Goal: Find contact information: Find contact information

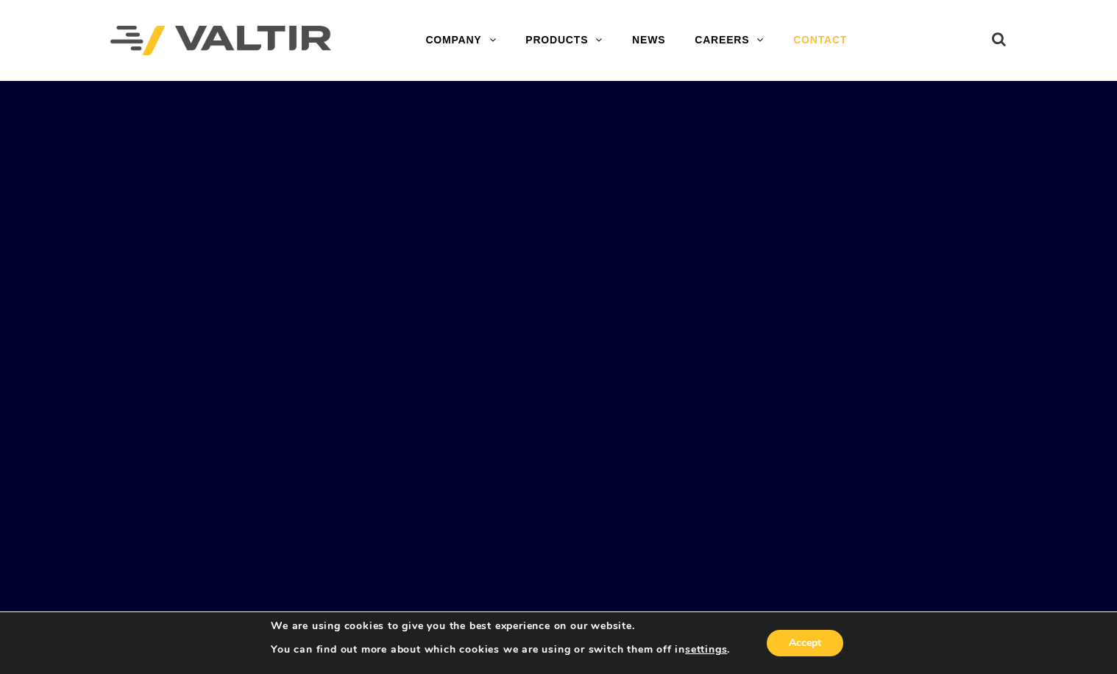
click at [824, 34] on link "CONTACT" at bounding box center [820, 40] width 83 height 29
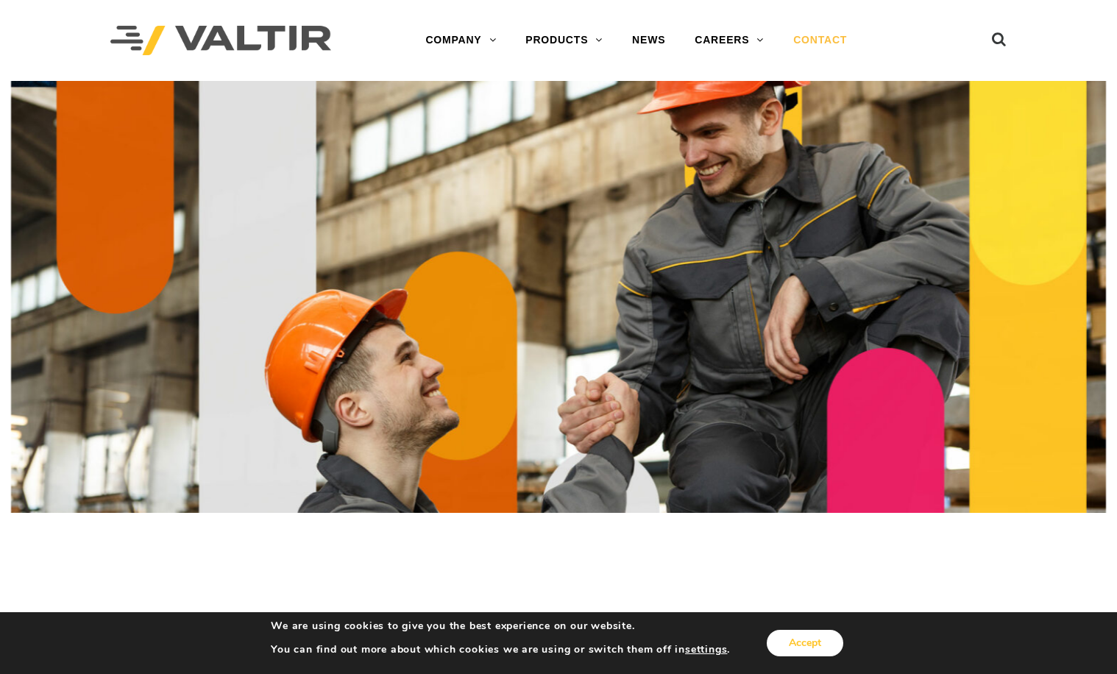
click at [827, 656] on button "Accept" at bounding box center [805, 643] width 77 height 26
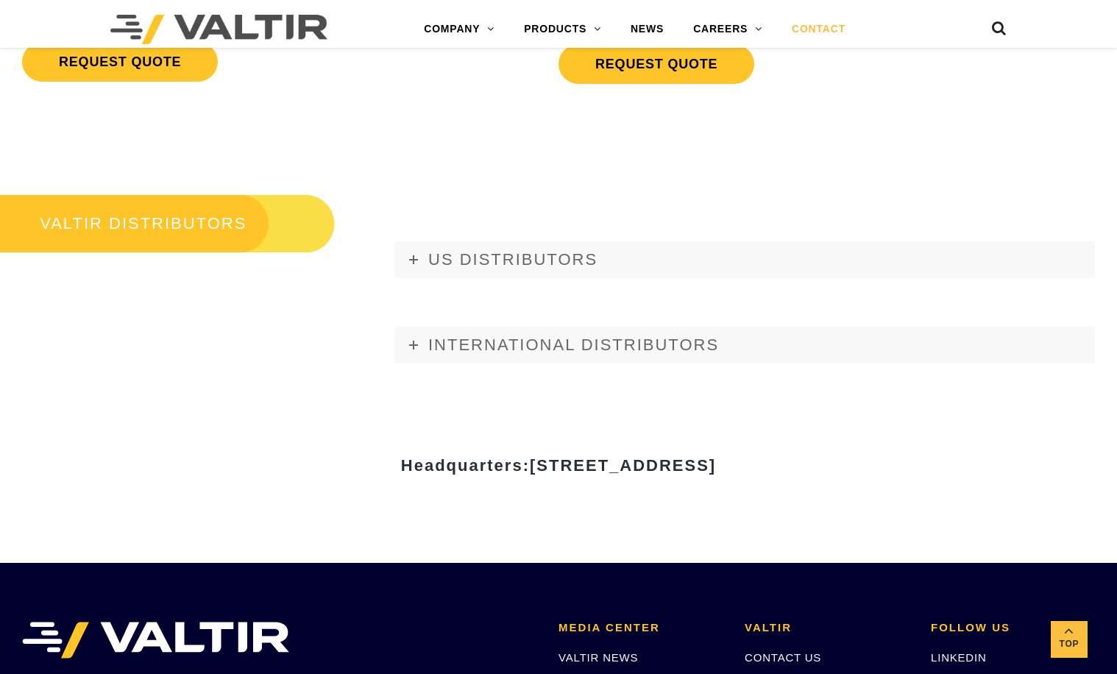
scroll to position [1605, 0]
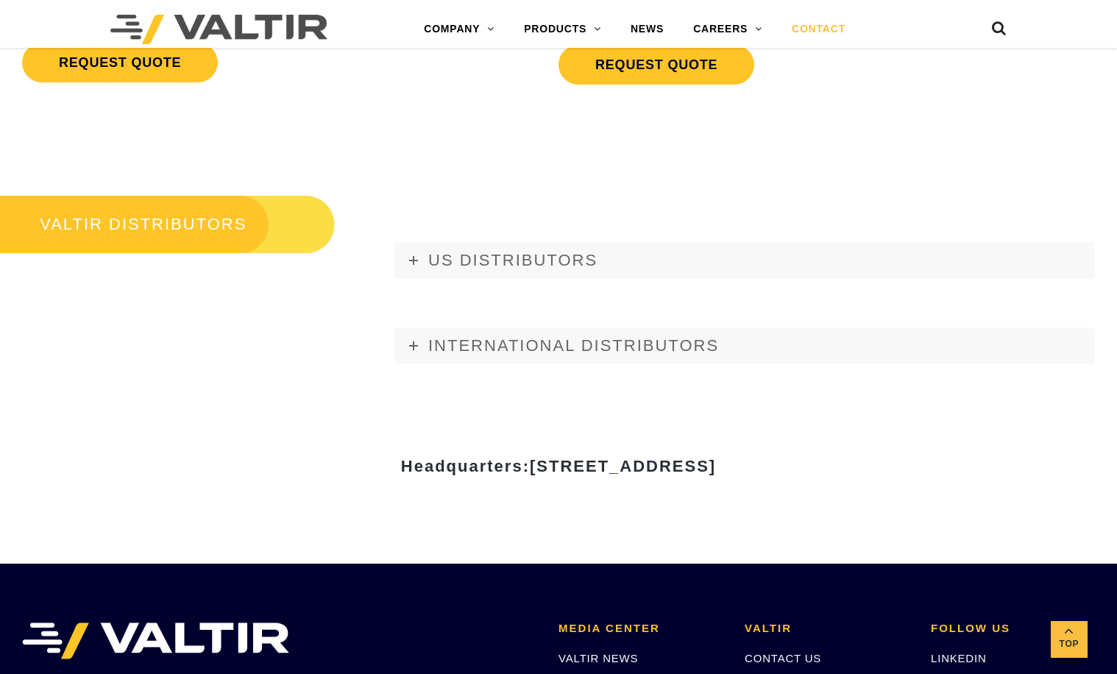
click at [827, 25] on link "CONTACT" at bounding box center [818, 29] width 83 height 29
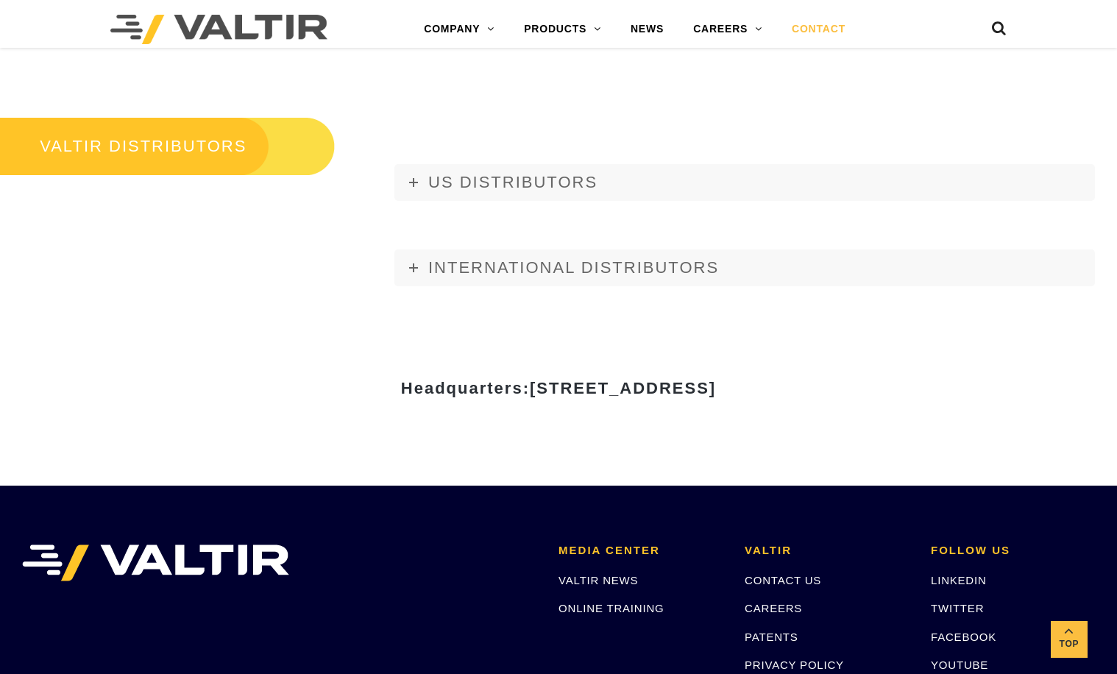
scroll to position [1727, 0]
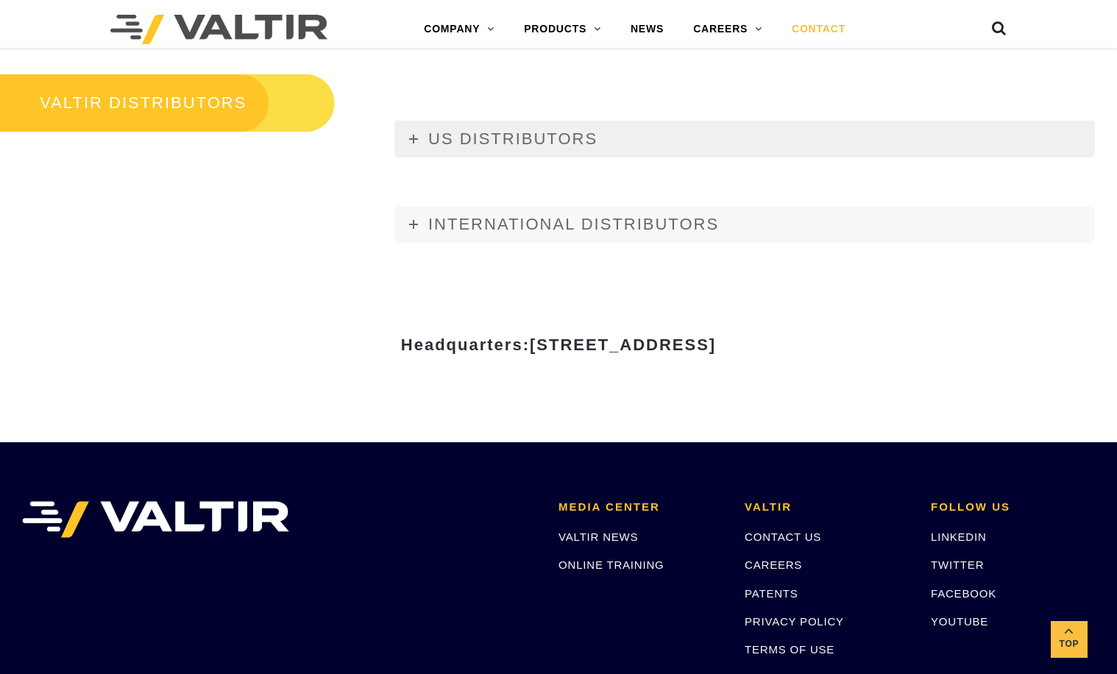
click at [500, 138] on span "US DISTRIBUTORS" at bounding box center [512, 139] width 169 height 18
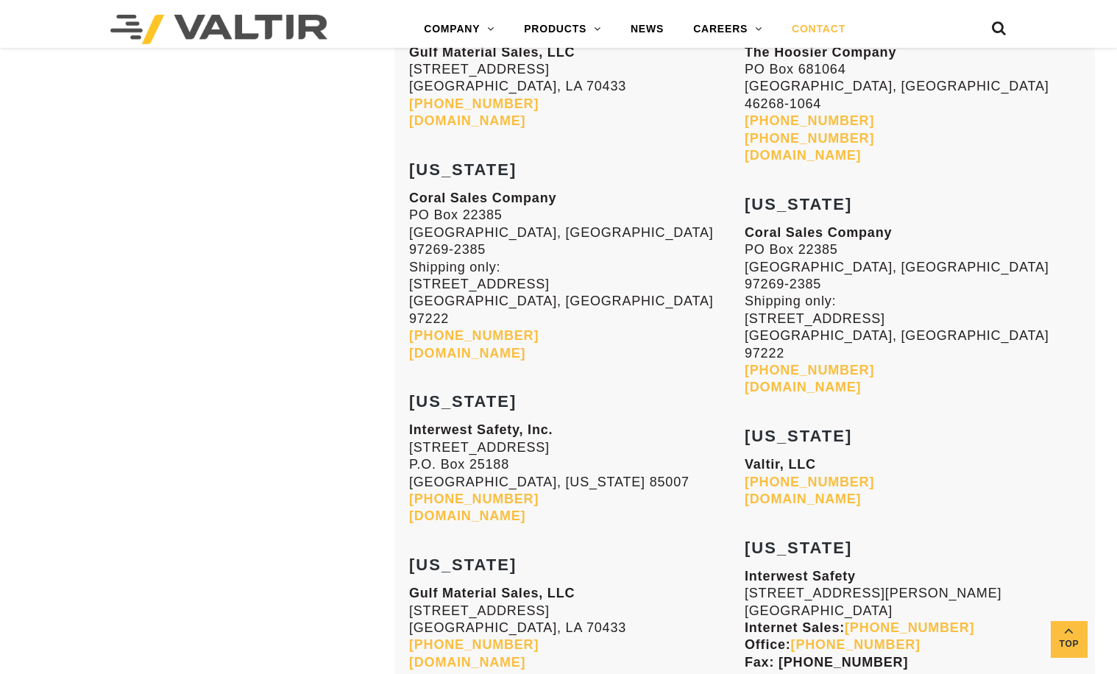
scroll to position [1881, 0]
drag, startPoint x: 476, startPoint y: 319, endPoint x: 222, endPoint y: 270, distance: 258.7
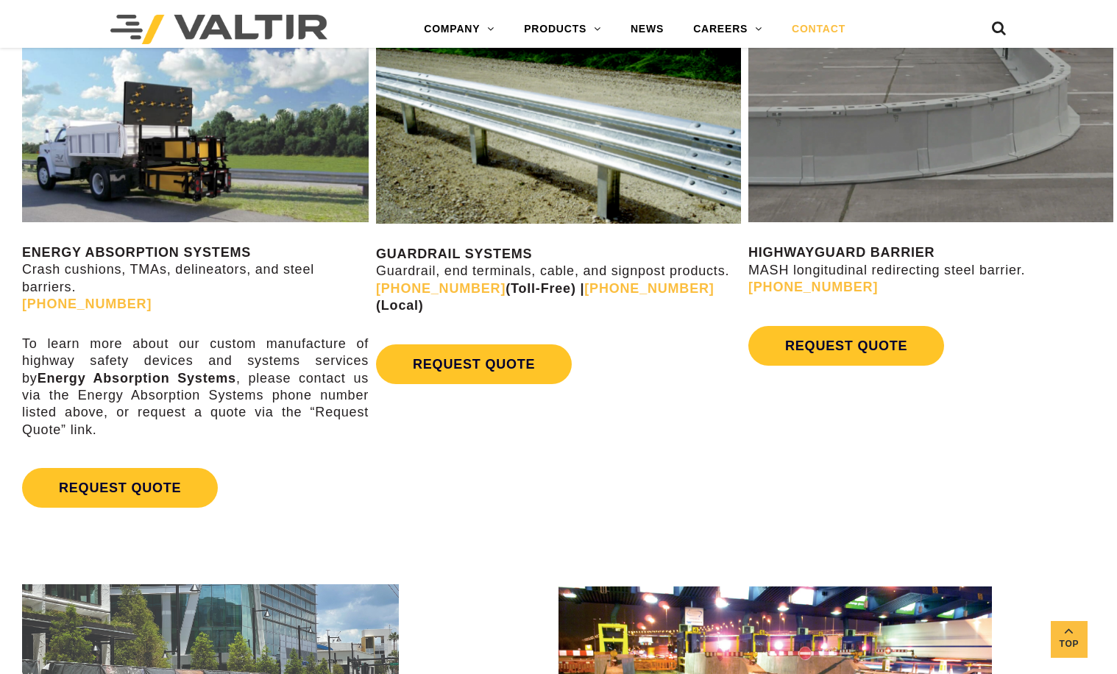
scroll to position [754, 0]
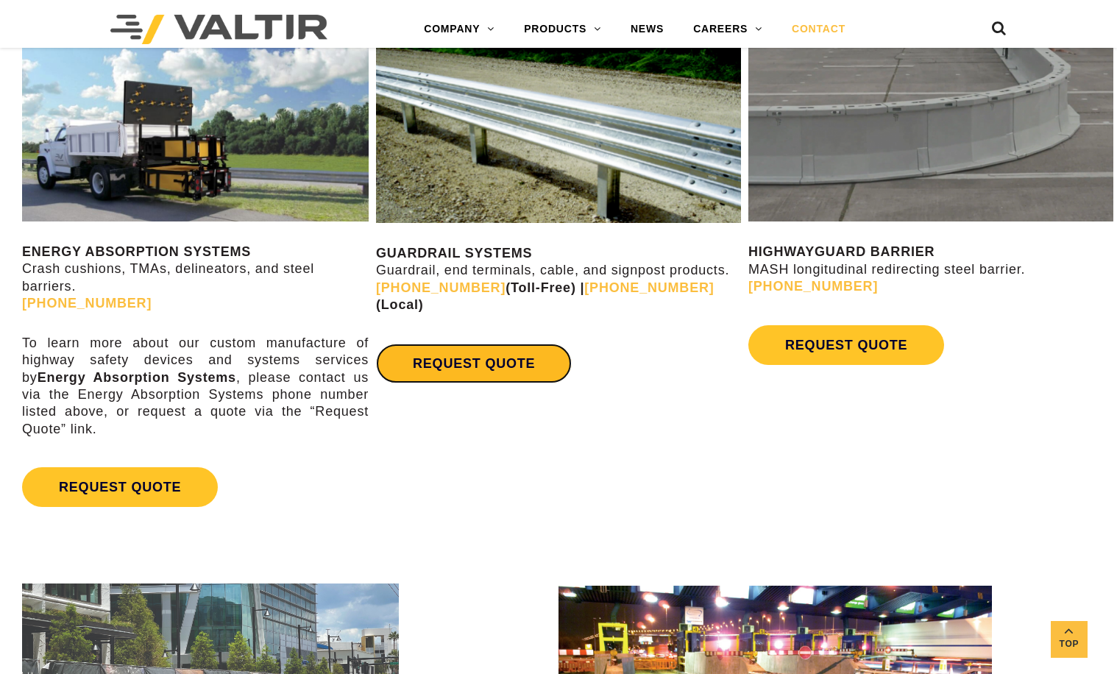
click at [459, 344] on link "REQUEST QUOTE" at bounding box center [474, 364] width 196 height 40
